Goal: Find specific page/section: Find specific page/section

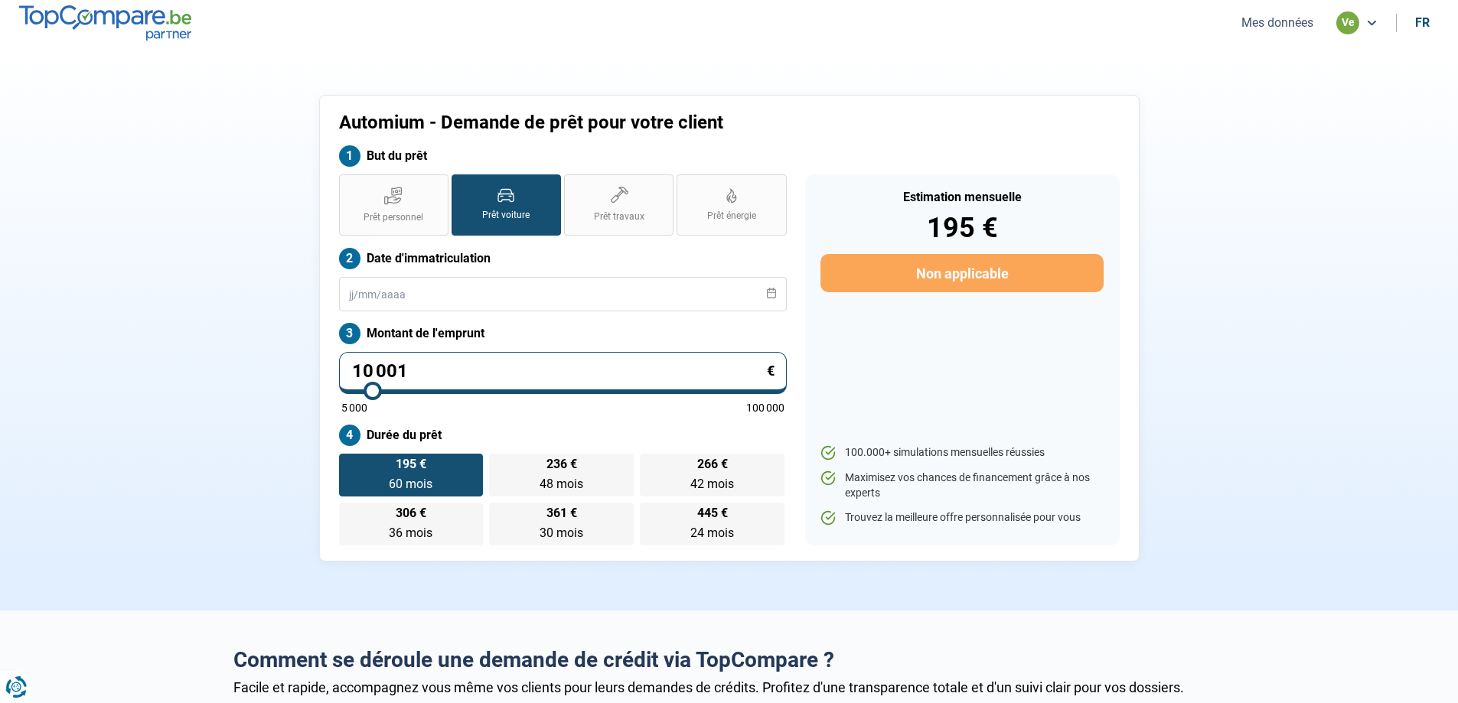
click at [1383, 28] on li "ve" at bounding box center [1357, 22] width 60 height 23
click at [1369, 27] on icon at bounding box center [1372, 23] width 12 height 12
click at [1362, 18] on div "ve" at bounding box center [1356, 22] width 41 height 23
click at [1293, 34] on nav "Mes données ve fr" at bounding box center [729, 23] width 1458 height 46
click at [1285, 19] on button "Mes données" at bounding box center [1277, 23] width 81 height 16
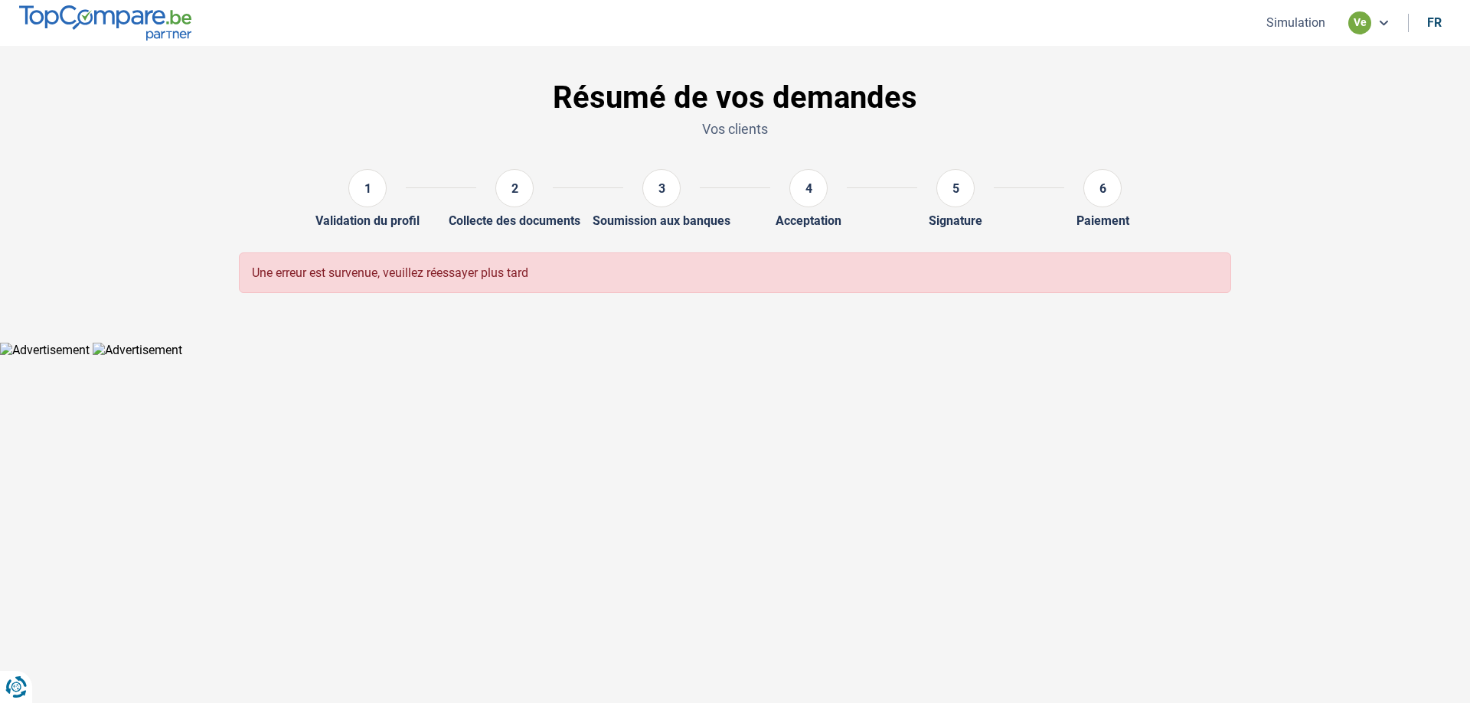
click at [708, 127] on p "Vos clients" at bounding box center [735, 128] width 992 height 19
click at [361, 198] on div "1" at bounding box center [367, 188] width 38 height 38
click at [499, 202] on div "2" at bounding box center [514, 191] width 77 height 44
click at [699, 201] on div "3" at bounding box center [661, 191] width 77 height 44
click at [1281, 27] on button "Simulation" at bounding box center [1295, 23] width 68 height 16
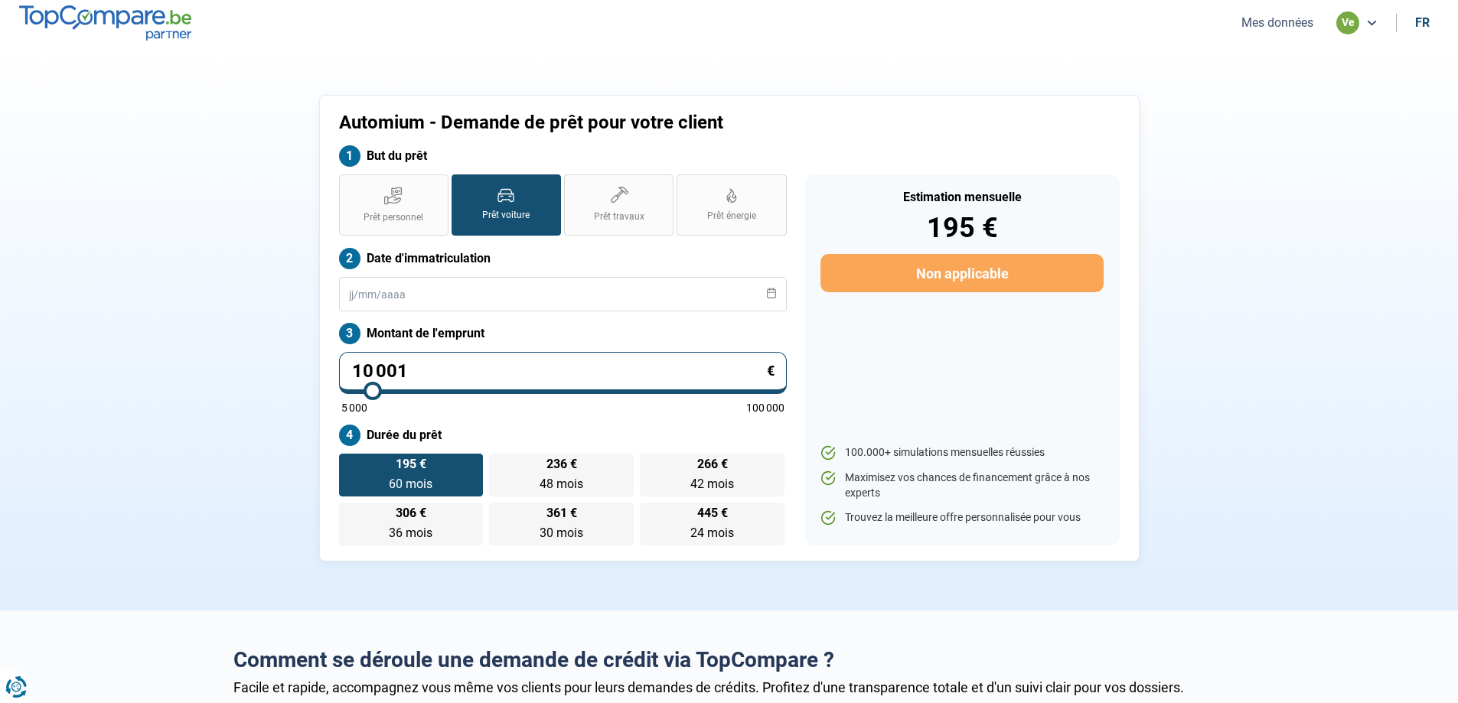
click at [1415, 32] on ul "Mes données ve fr" at bounding box center [1333, 22] width 211 height 23
click at [1418, 22] on div "fr" at bounding box center [1422, 22] width 15 height 15
type input "10.001"
type input "10000"
select select "nl"
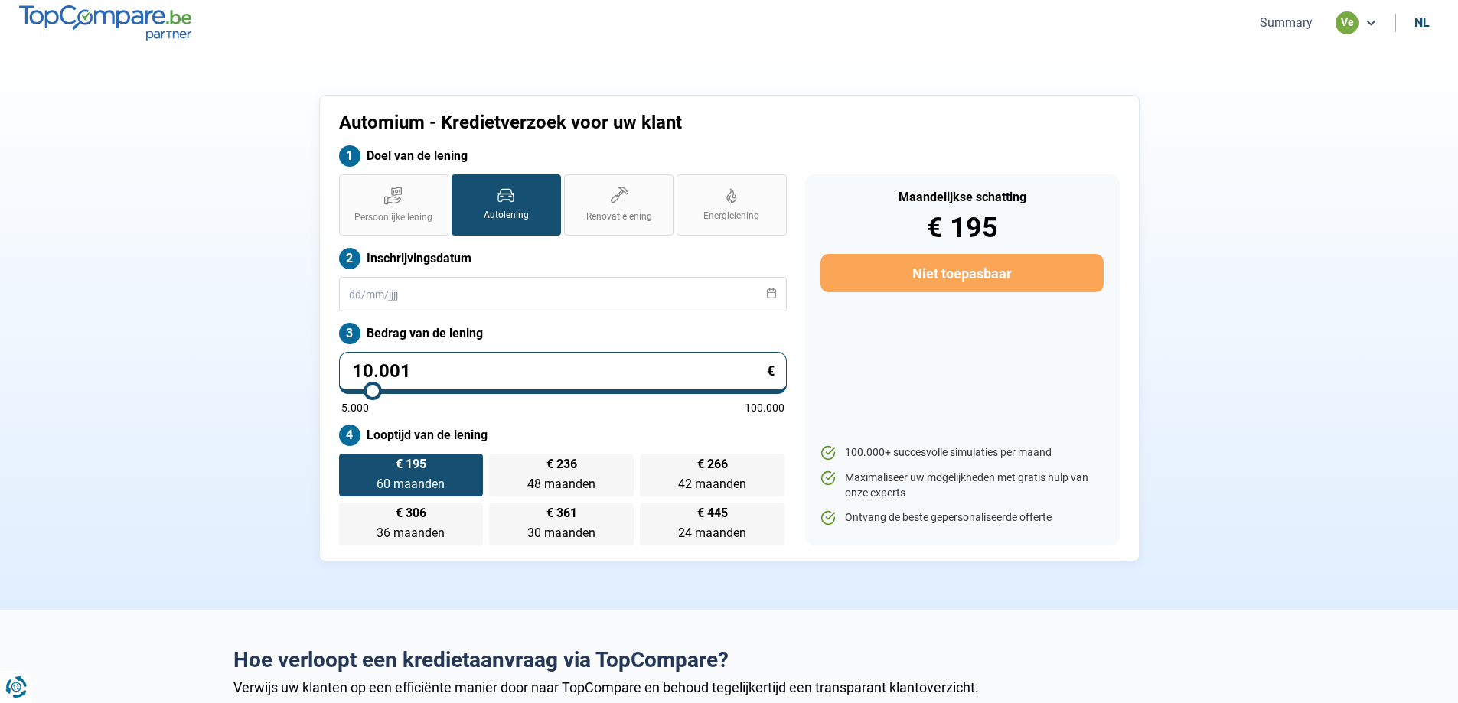
click at [1420, 18] on div "nl" at bounding box center [1422, 22] width 15 height 15
type input "10 001"
type input "10000"
select select "fr"
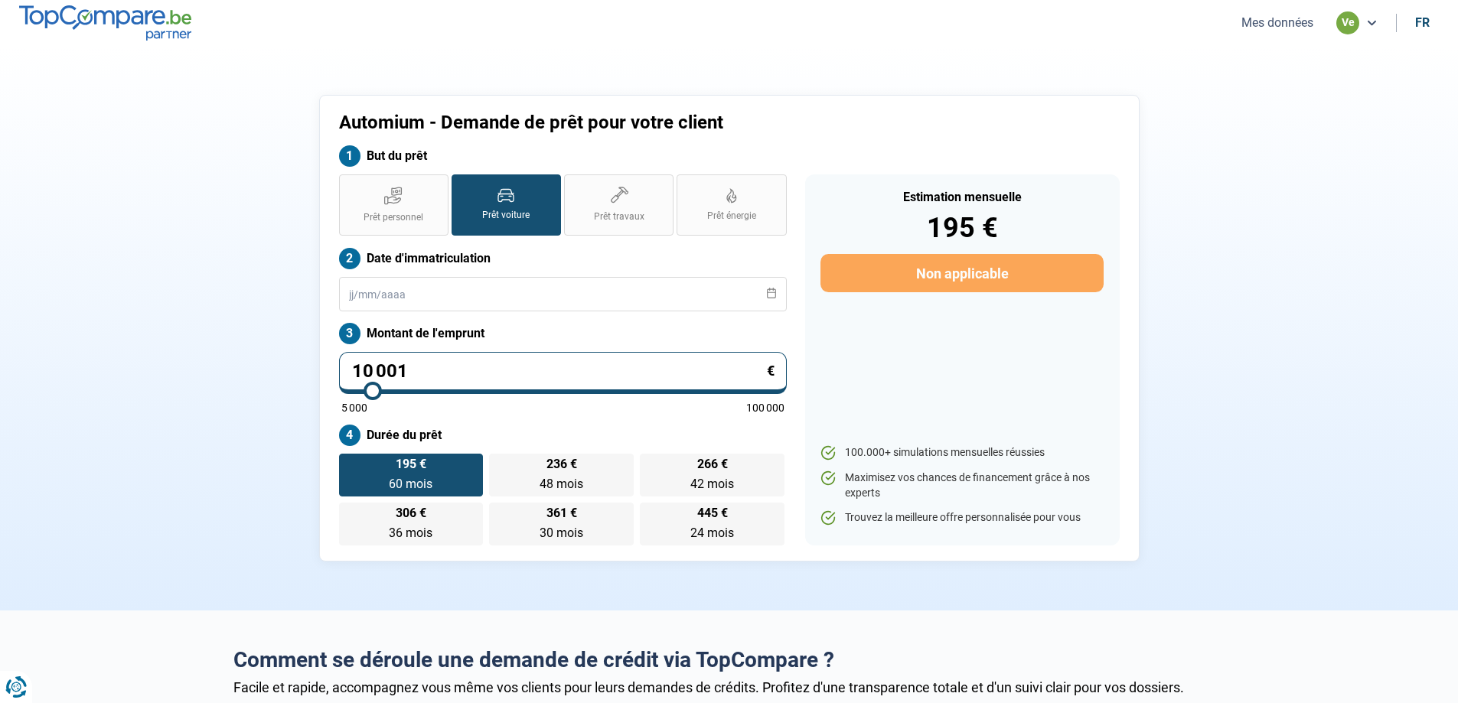
click at [1360, 24] on div "ve" at bounding box center [1356, 22] width 41 height 23
click at [1348, 20] on div "ve" at bounding box center [1347, 22] width 23 height 23
click at [1276, 16] on button "Mes données" at bounding box center [1277, 23] width 81 height 16
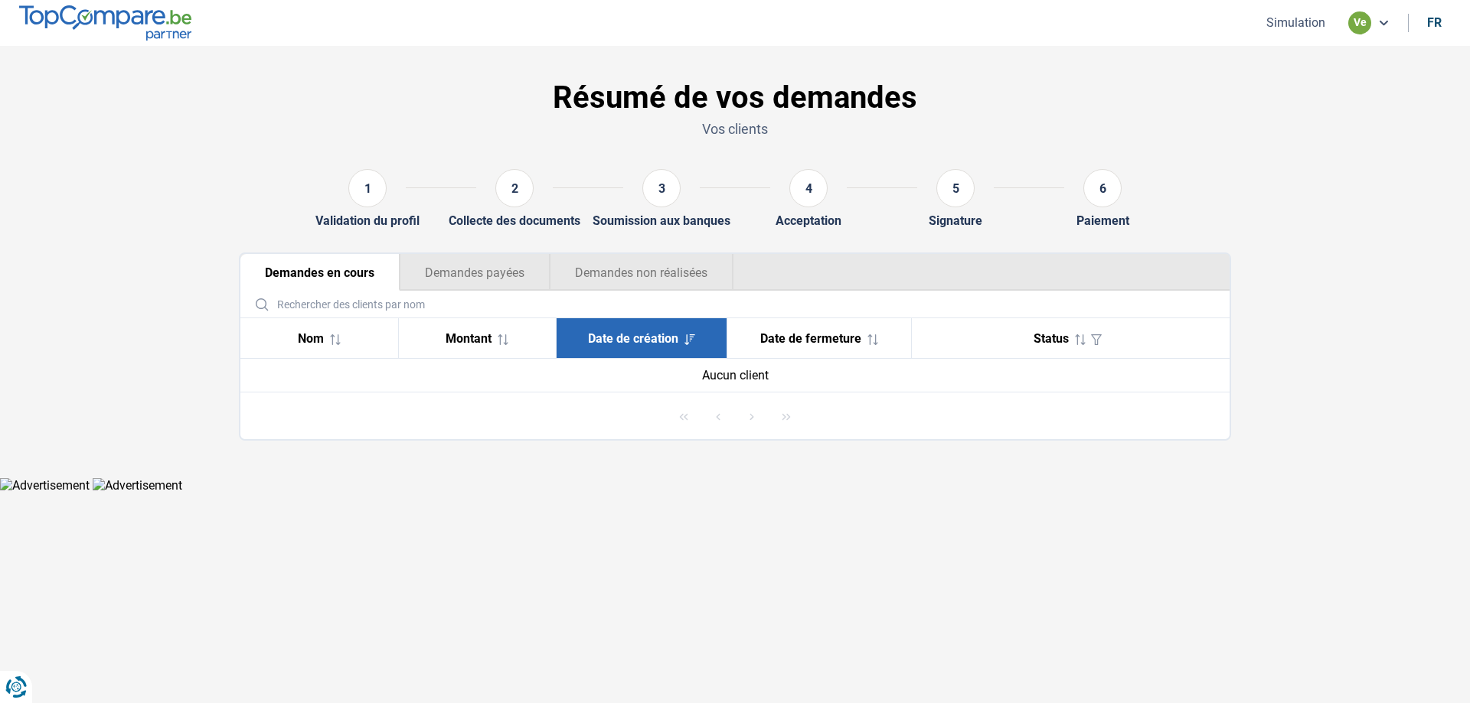
click at [442, 259] on button "Demandes payées" at bounding box center [475, 272] width 150 height 37
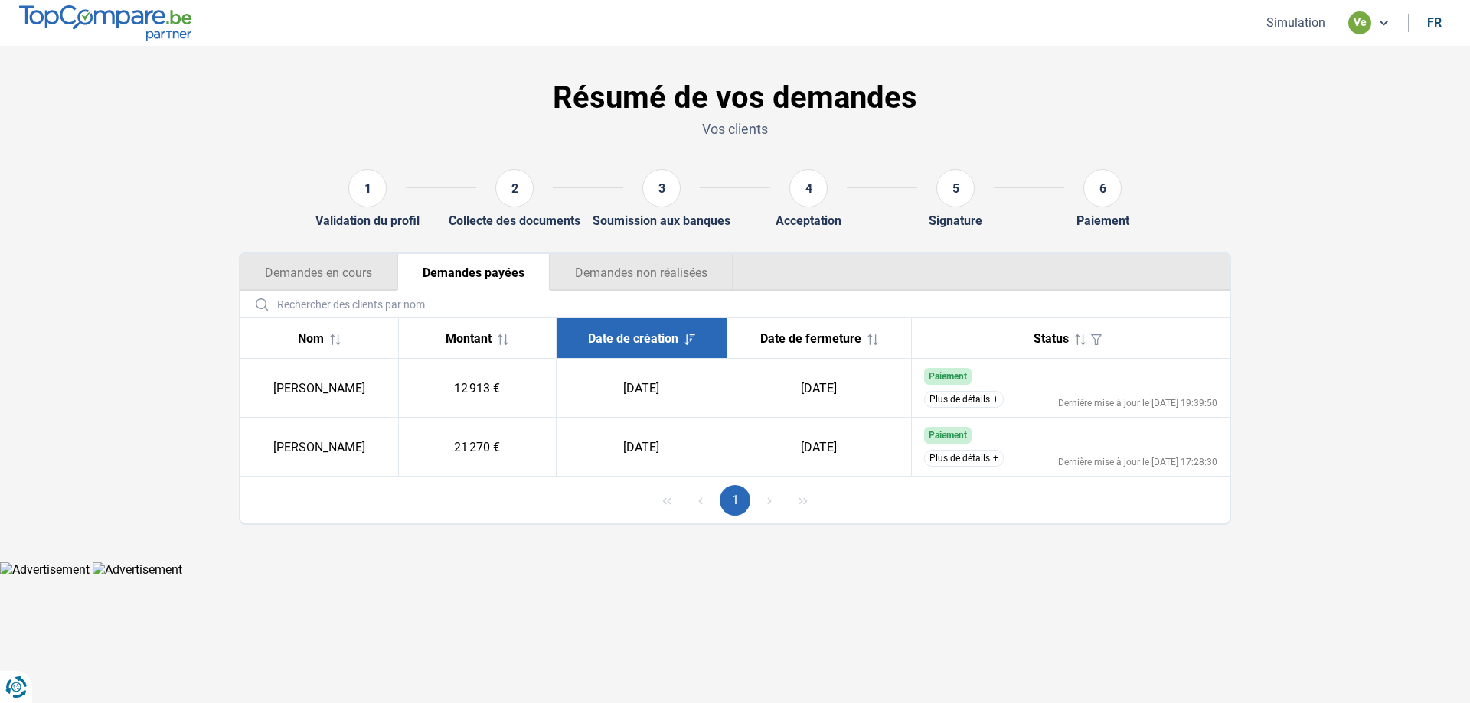
click at [690, 277] on button "Demandes non réalisées" at bounding box center [642, 272] width 184 height 37
